Goal: Find specific page/section: Find specific page/section

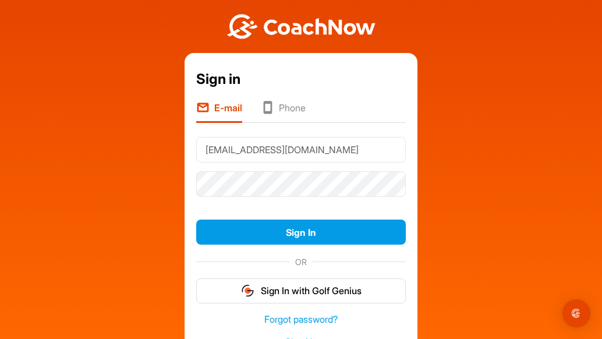
type input "cavalarq64@gmail.com"
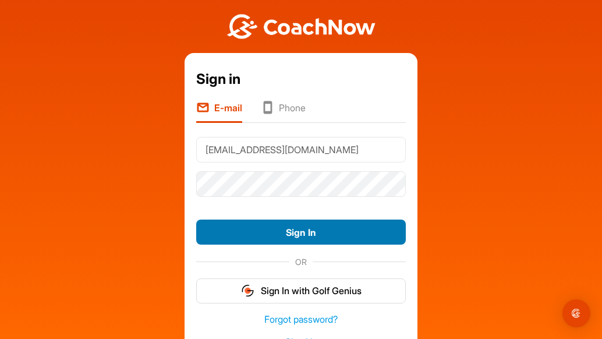
click at [307, 233] on button "Sign In" at bounding box center [300, 231] width 209 height 25
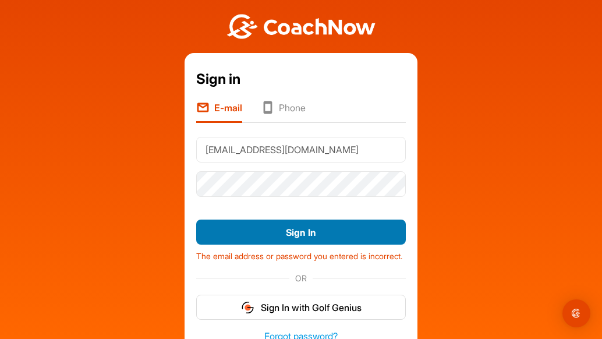
click at [304, 237] on button "Sign In" at bounding box center [300, 231] width 209 height 25
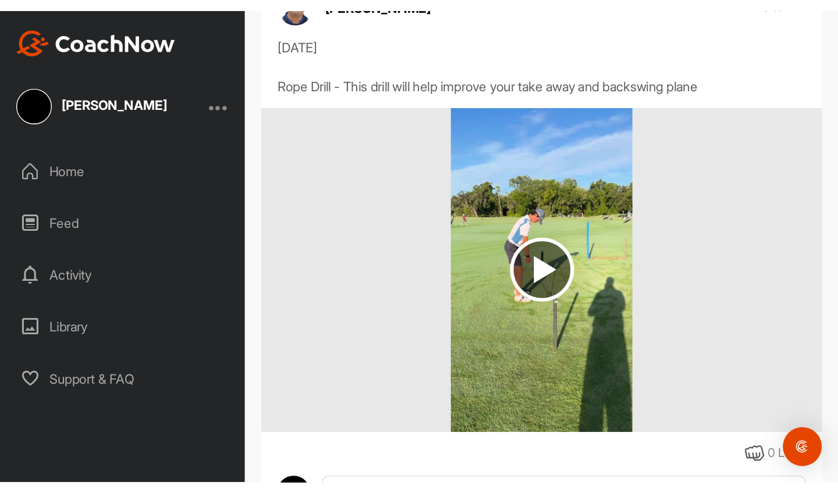
scroll to position [33, 0]
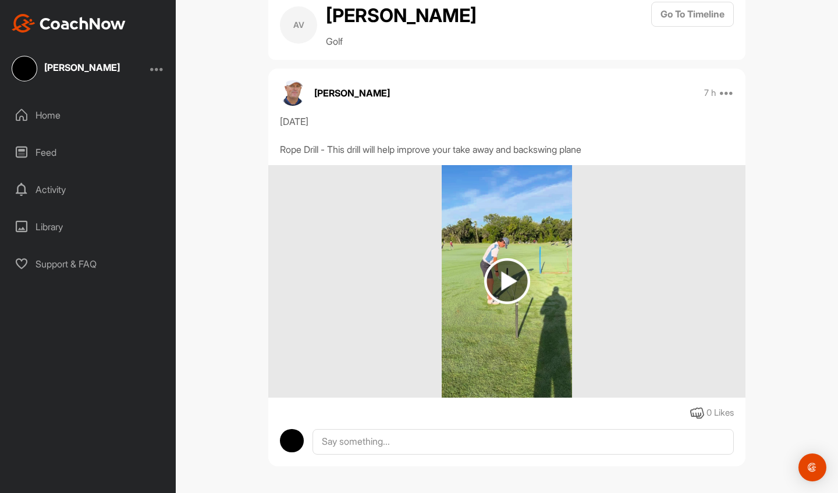
click at [507, 280] on img at bounding box center [507, 281] width 46 height 46
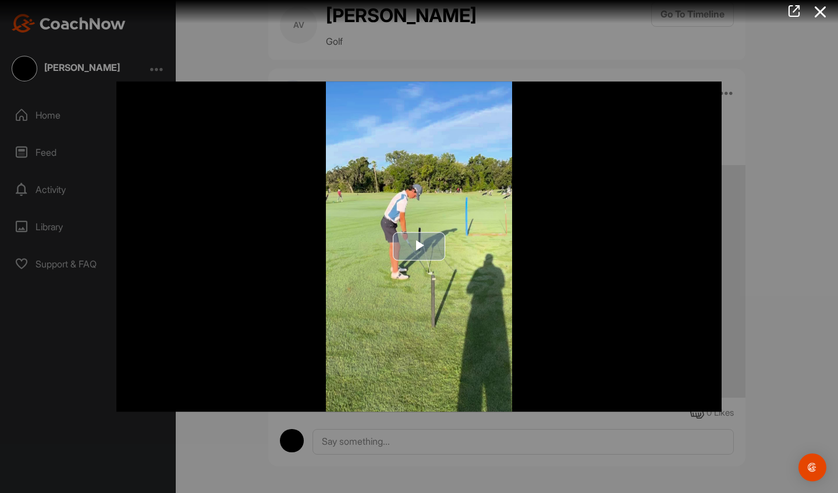
click at [419, 247] on span "Video Player" at bounding box center [419, 247] width 0 height 0
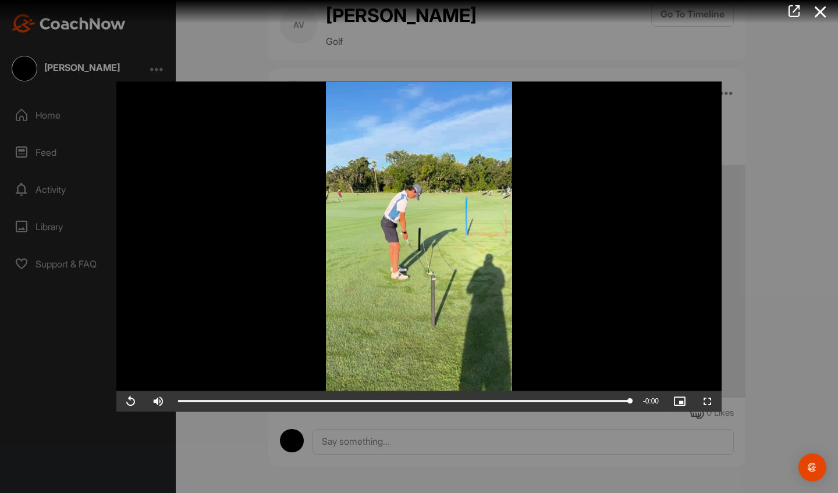
scroll to position [0, 0]
click at [601, 12] on icon at bounding box center [820, 12] width 27 height 22
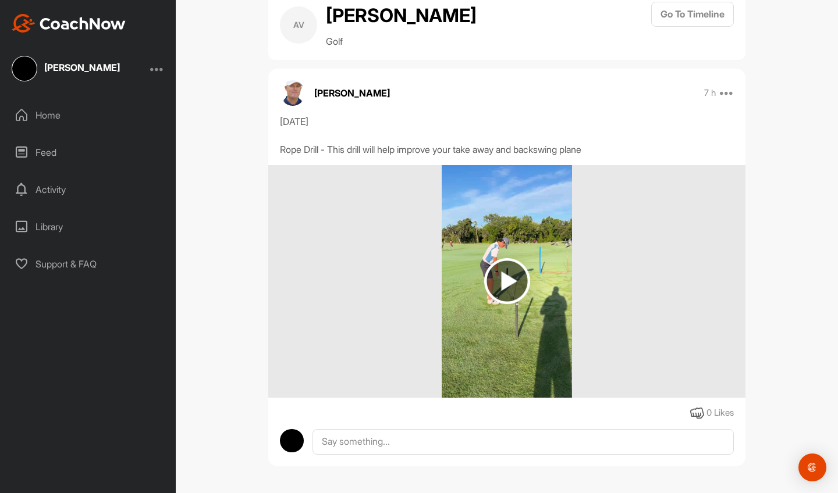
click at [507, 276] on img at bounding box center [507, 281] width 46 height 46
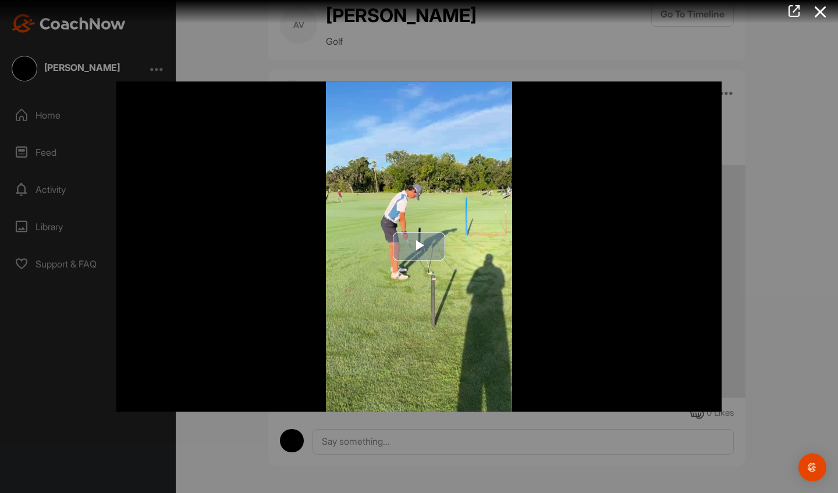
click at [419, 247] on span "Video Player" at bounding box center [419, 247] width 0 height 0
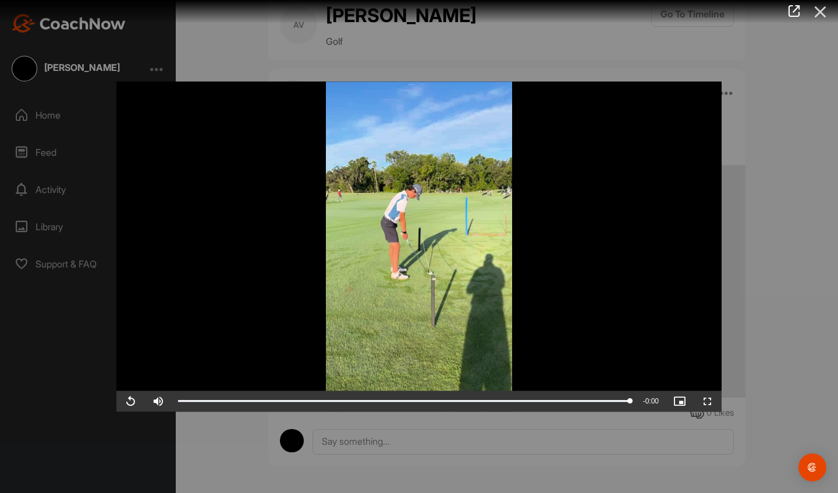
click at [601, 11] on icon at bounding box center [820, 12] width 27 height 22
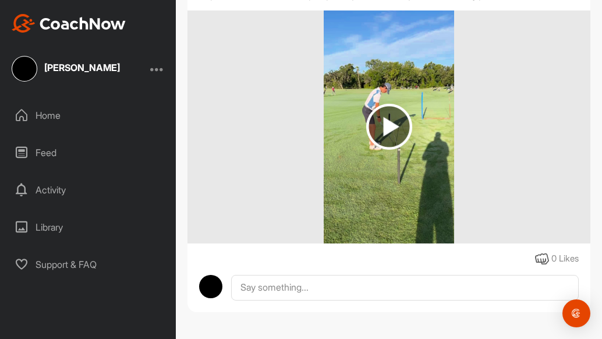
click at [50, 226] on div "Library" at bounding box center [88, 226] width 164 height 29
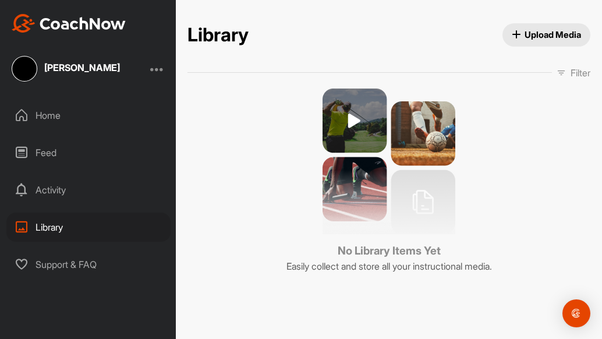
click at [48, 117] on div "Home" at bounding box center [88, 115] width 164 height 29
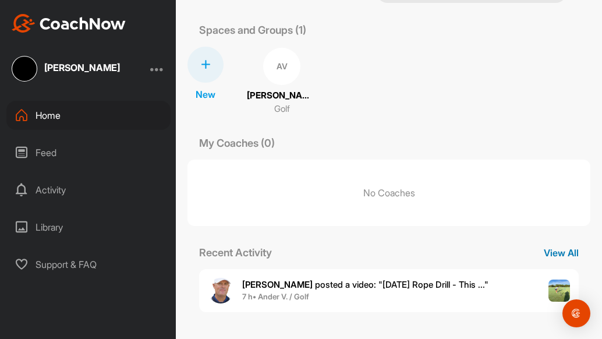
click at [563, 251] on p "View All" at bounding box center [561, 253] width 58 height 14
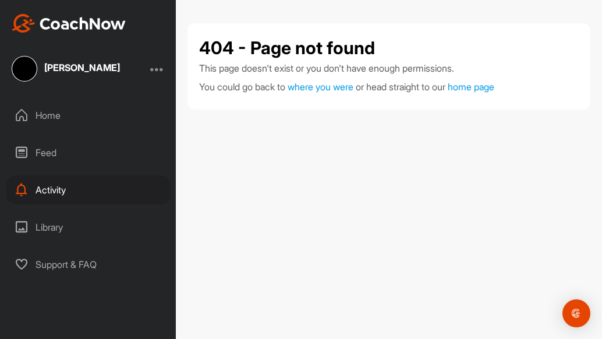
click at [45, 116] on div "Home" at bounding box center [88, 115] width 164 height 29
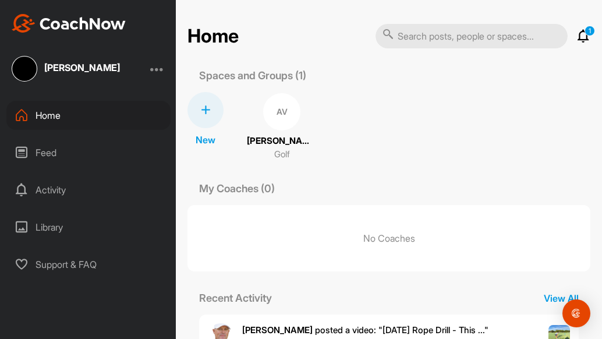
click at [584, 34] on icon at bounding box center [583, 36] width 14 height 14
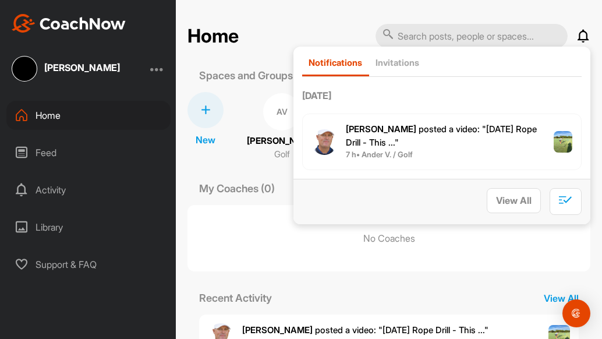
click at [564, 143] on img at bounding box center [562, 142] width 19 height 22
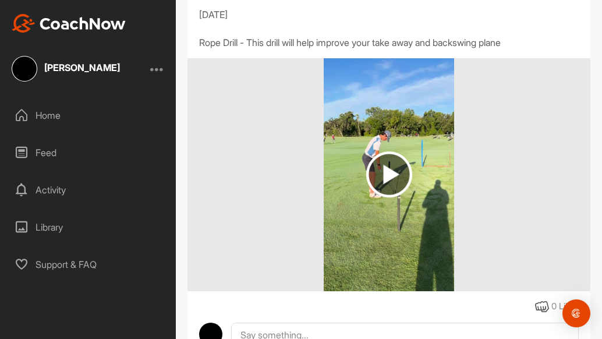
scroll to position [138, 0]
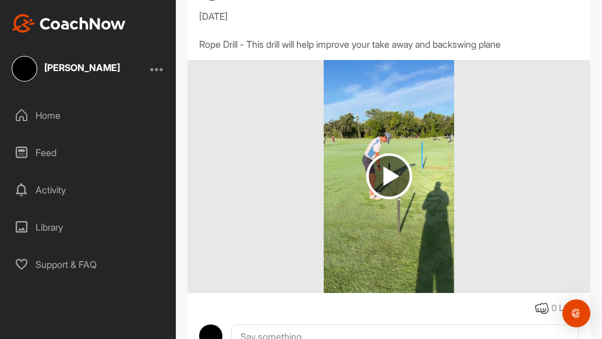
click at [389, 176] on img at bounding box center [389, 176] width 46 height 46
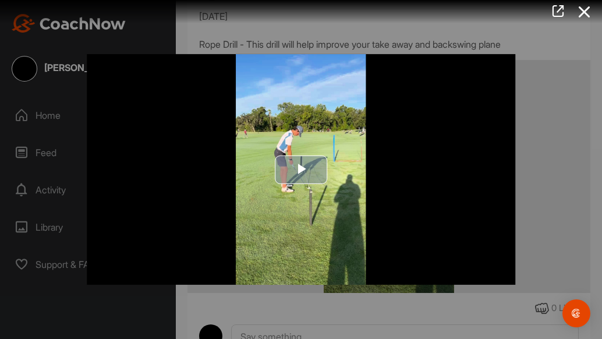
click at [301, 169] on span "Video Player" at bounding box center [301, 169] width 0 height 0
